Goal: Navigation & Orientation: Find specific page/section

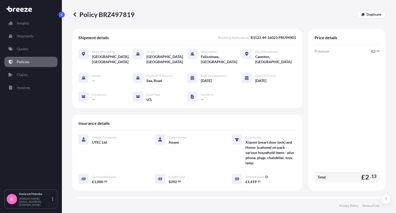
click at [22, 60] on p "Policies" at bounding box center [23, 61] width 13 height 5
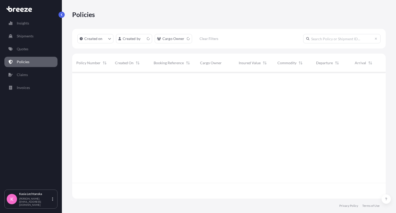
scroll to position [125, 309]
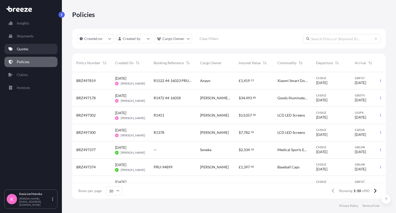
click at [36, 47] on link "Quotes" at bounding box center [30, 49] width 53 height 10
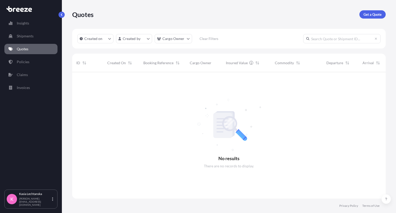
scroll to position [141, 309]
click at [25, 63] on p "Policies" at bounding box center [23, 61] width 13 height 5
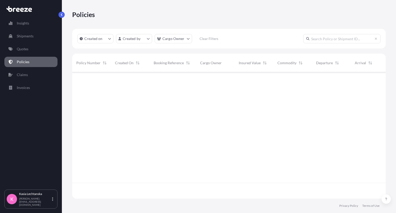
scroll to position [125, 309]
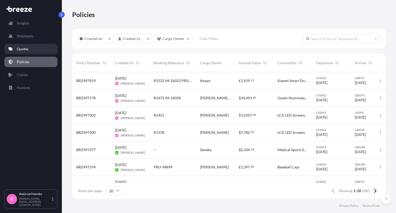
click at [23, 52] on link "Quotes" at bounding box center [30, 49] width 53 height 10
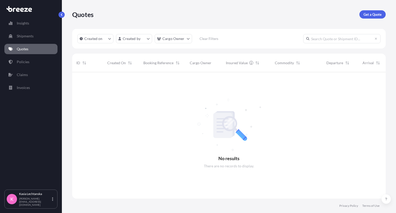
scroll to position [141, 309]
